Goal: Communication & Community: Answer question/provide support

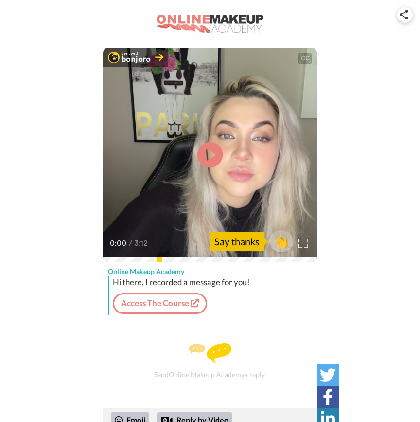
click at [212, 155] on icon "Play/Pause" at bounding box center [210, 155] width 26 height 46
click at [284, 240] on span "👏" at bounding box center [282, 241] width 31 height 19
click at [206, 355] on img at bounding box center [210, 352] width 43 height 19
click at [191, 374] on div "Send Online Makeup Academy a reply." at bounding box center [210, 361] width 214 height 85
click at [236, 375] on div "Send Online Makeup Academy a reply." at bounding box center [210, 361] width 214 height 85
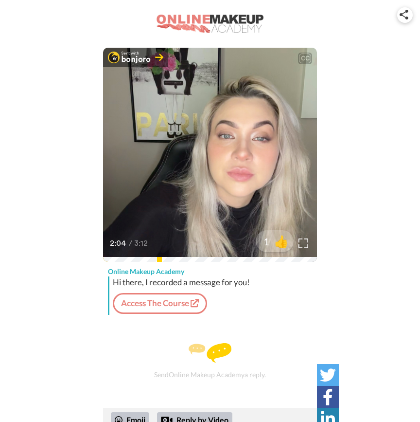
click at [214, 357] on img at bounding box center [210, 352] width 43 height 19
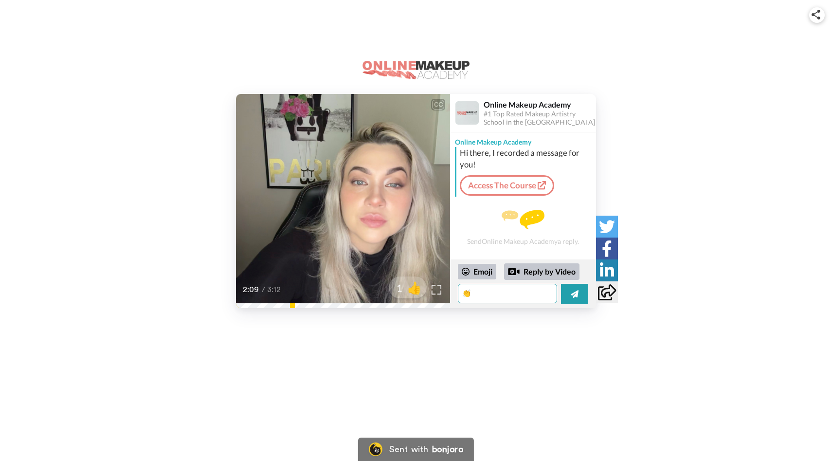
click at [420, 287] on textarea "👏" at bounding box center [507, 293] width 99 height 19
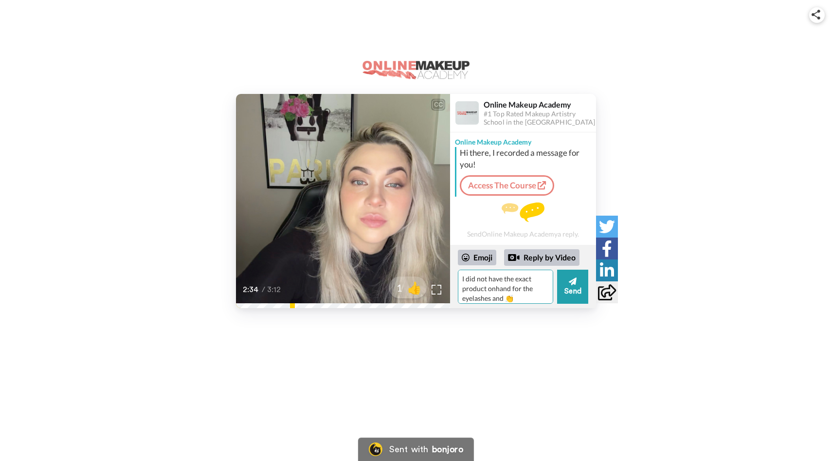
click at [420, 288] on textarea "I did not have the exact product onhand for the eyelashes and 👏" at bounding box center [505, 286] width 95 height 34
click at [420, 298] on textarea "I did not have the exact product on hand for the eyelashes and 👏" at bounding box center [505, 286] width 95 height 34
type textarea "I did not have the exact product on hand for the eyelashes and brows, so I opte…"
click at [420, 291] on button "Send" at bounding box center [572, 286] width 31 height 34
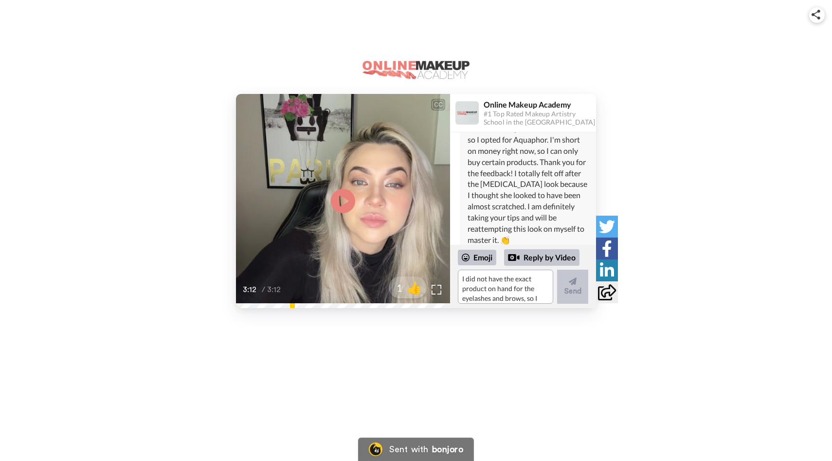
scroll to position [115, 0]
